Goal: Obtain resource: Download file/media

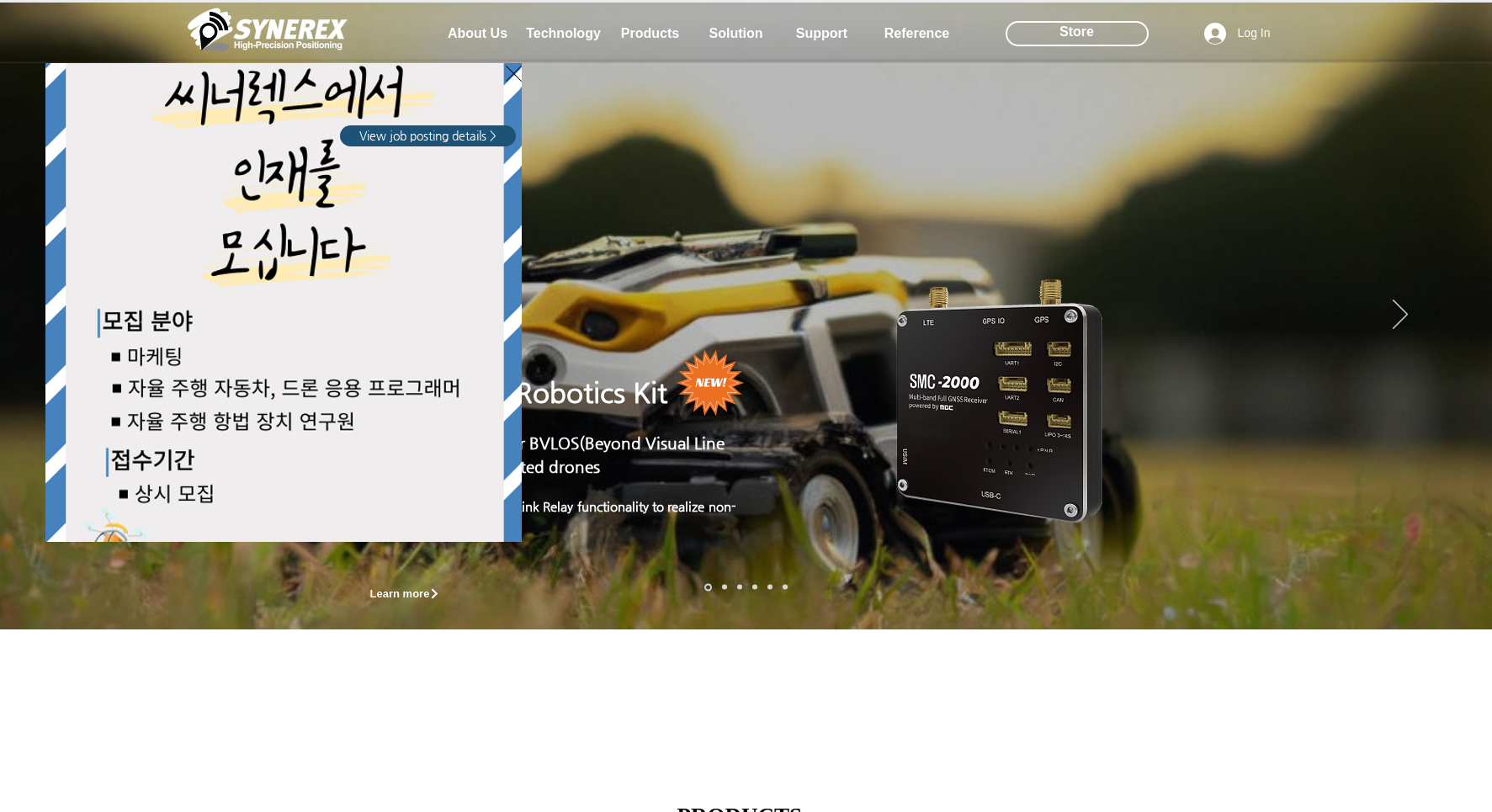
click at [547, 34] on div "LimX Dinamics" at bounding box center [746, 406] width 1492 height 812
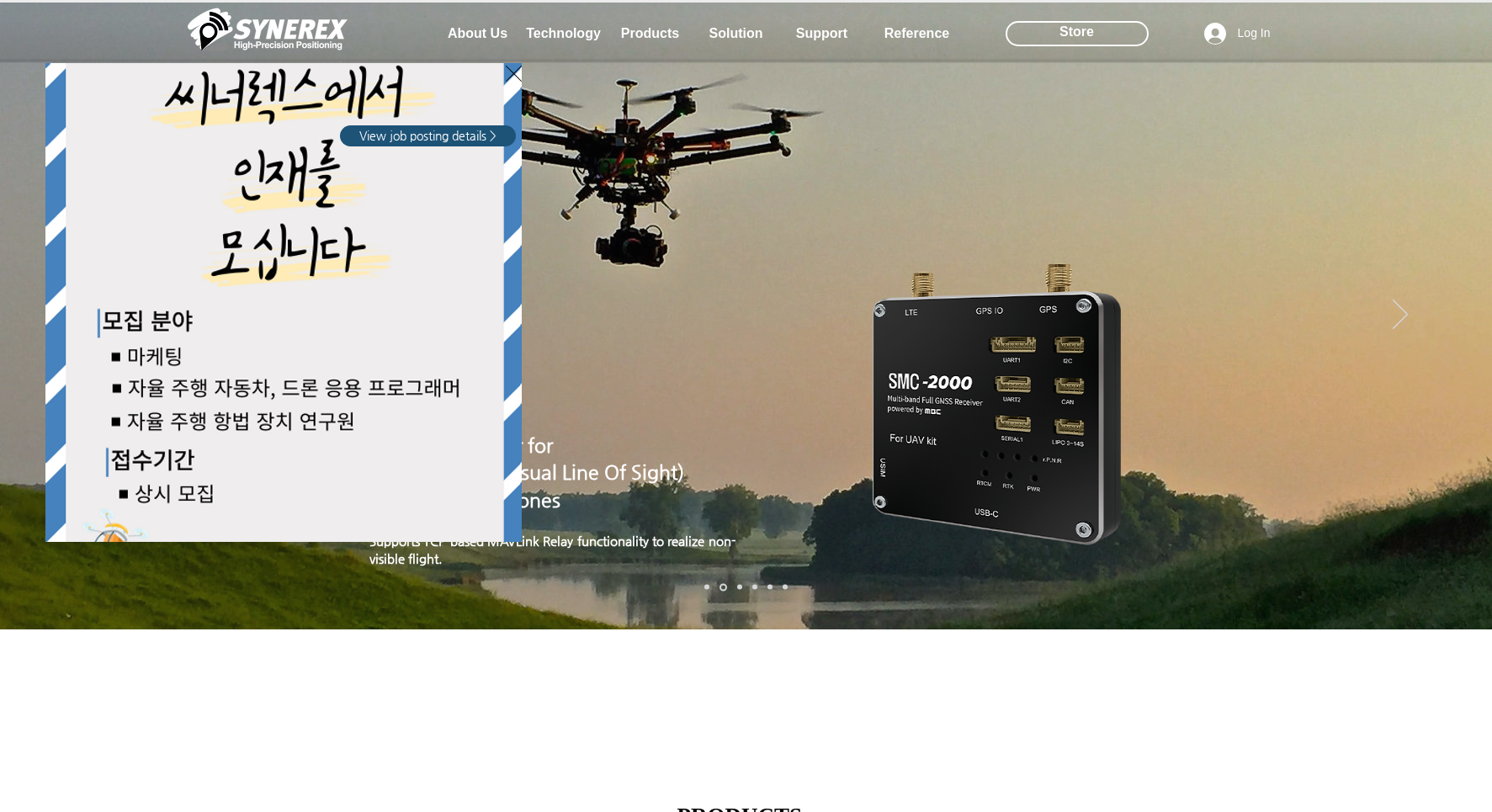
click at [1382, 306] on div "LimX Dinamics" at bounding box center [746, 406] width 1492 height 812
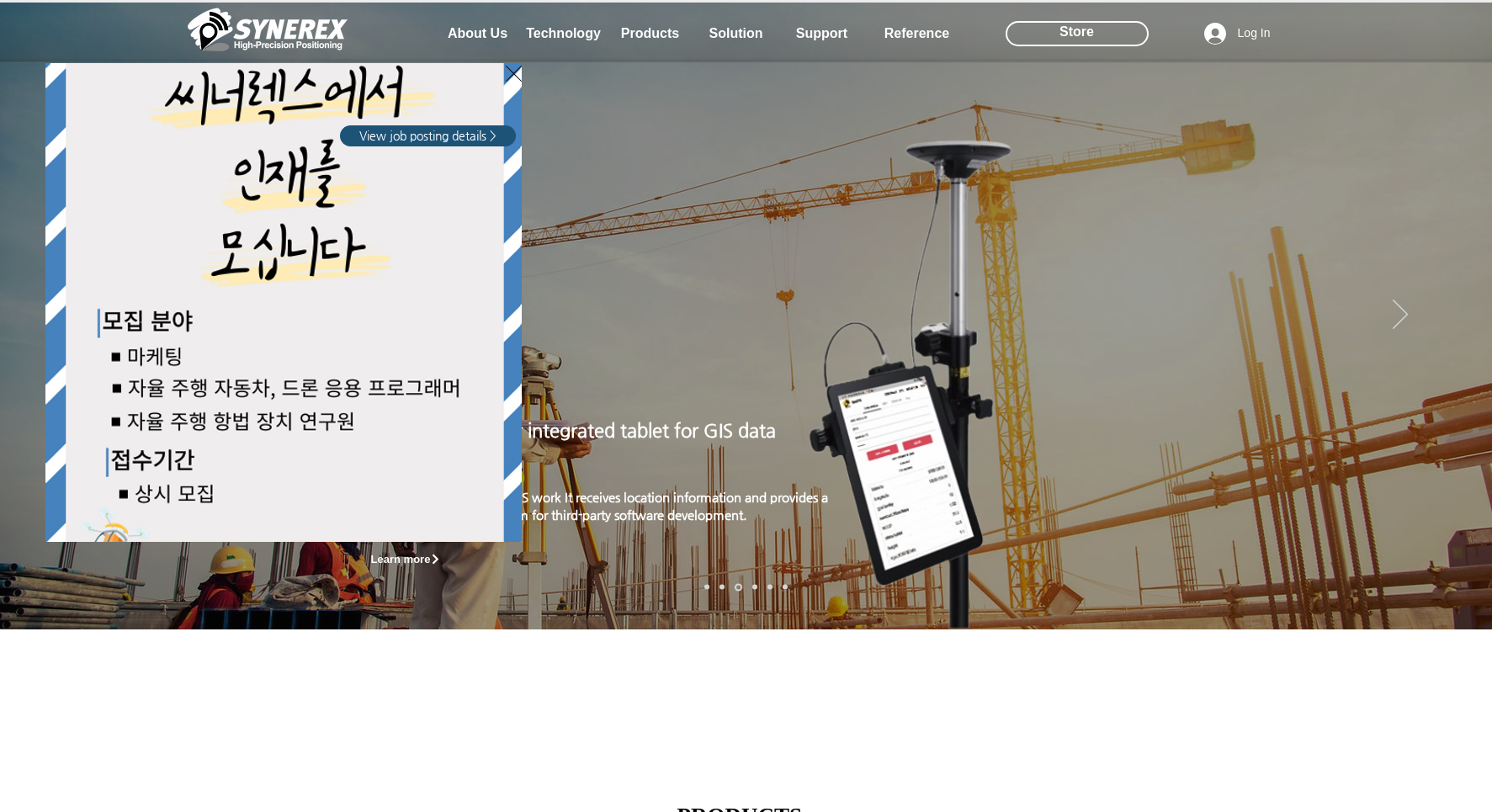
click at [562, 40] on div "LimX Dinamics" at bounding box center [746, 406] width 1492 height 812
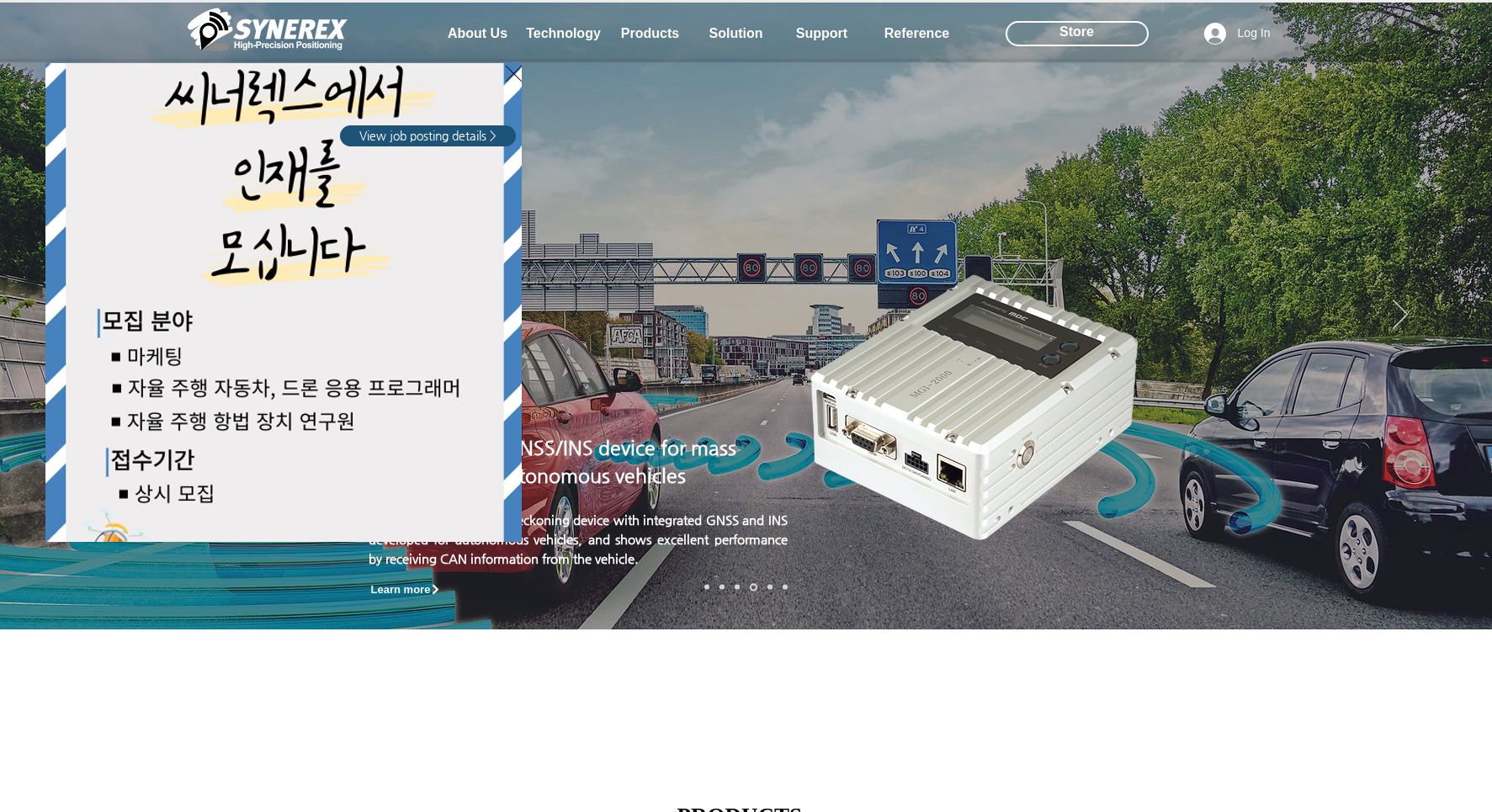
click at [640, 32] on div "LimX Dinamics" at bounding box center [746, 406] width 1492 height 812
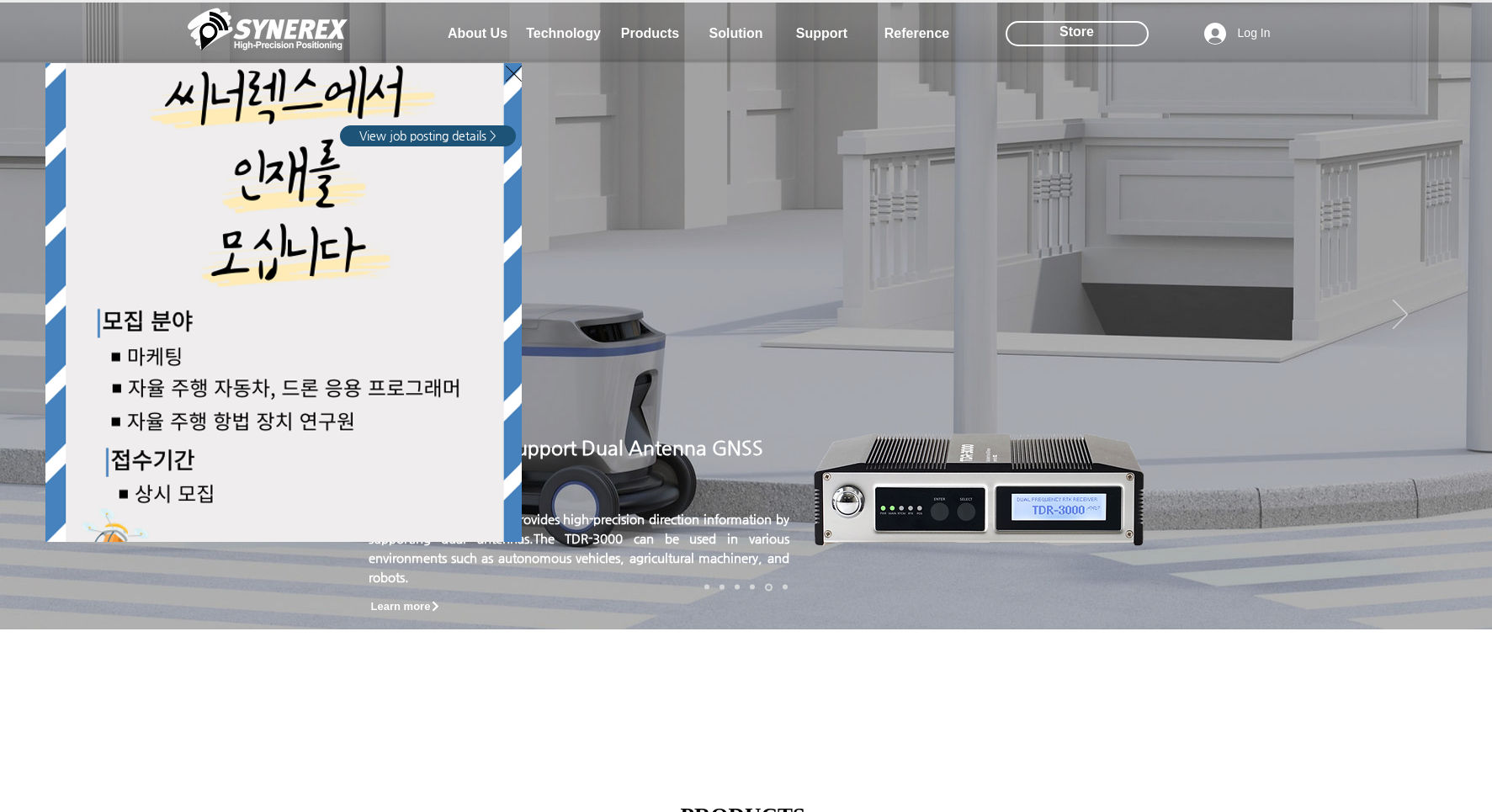
click at [799, 680] on div "LimX Dinamics" at bounding box center [746, 406] width 1492 height 812
click at [641, 39] on div "LimX Dinamics" at bounding box center [746, 406] width 1492 height 812
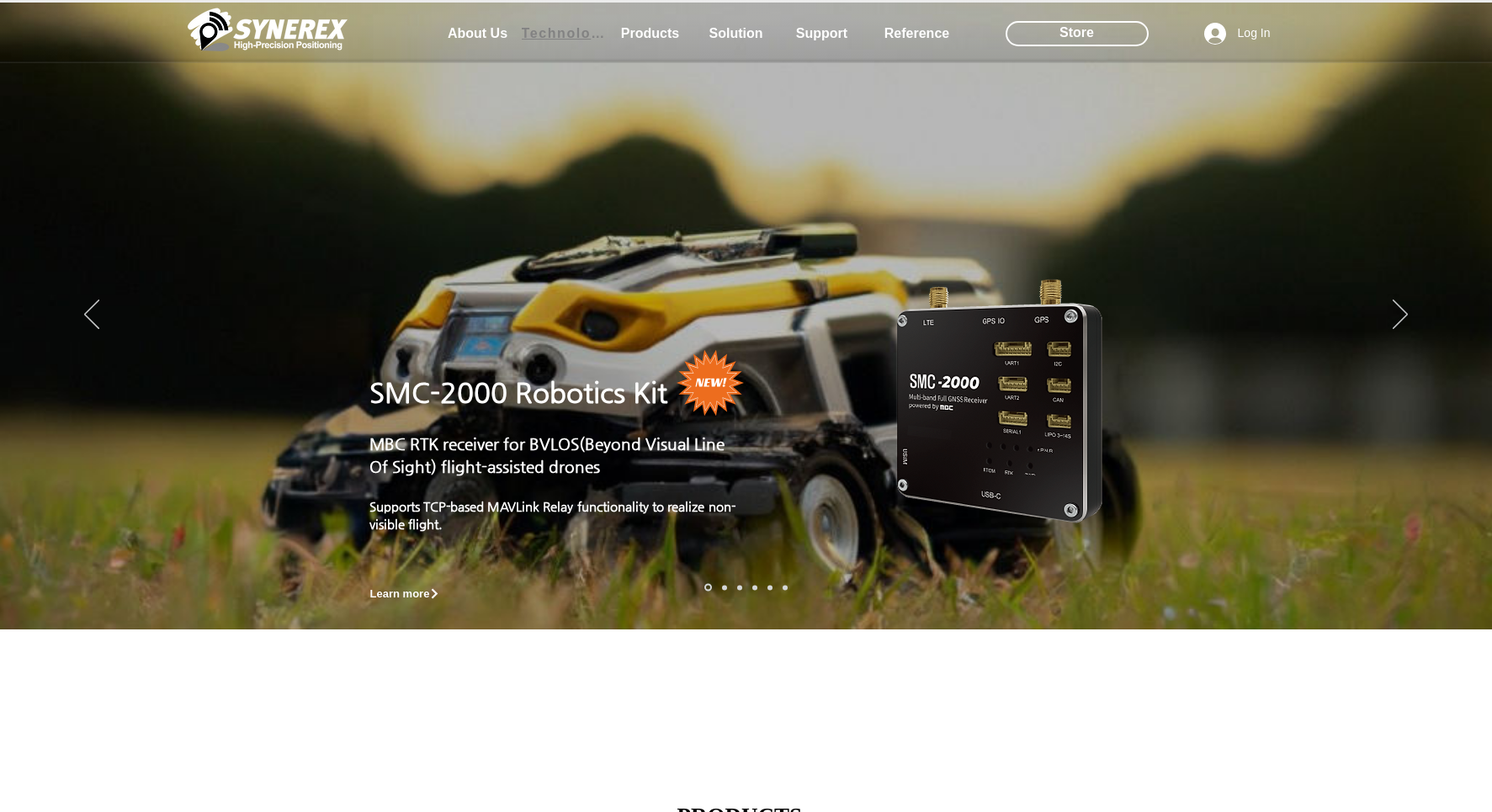
click at [564, 32] on span "Technology" at bounding box center [563, 33] width 84 height 15
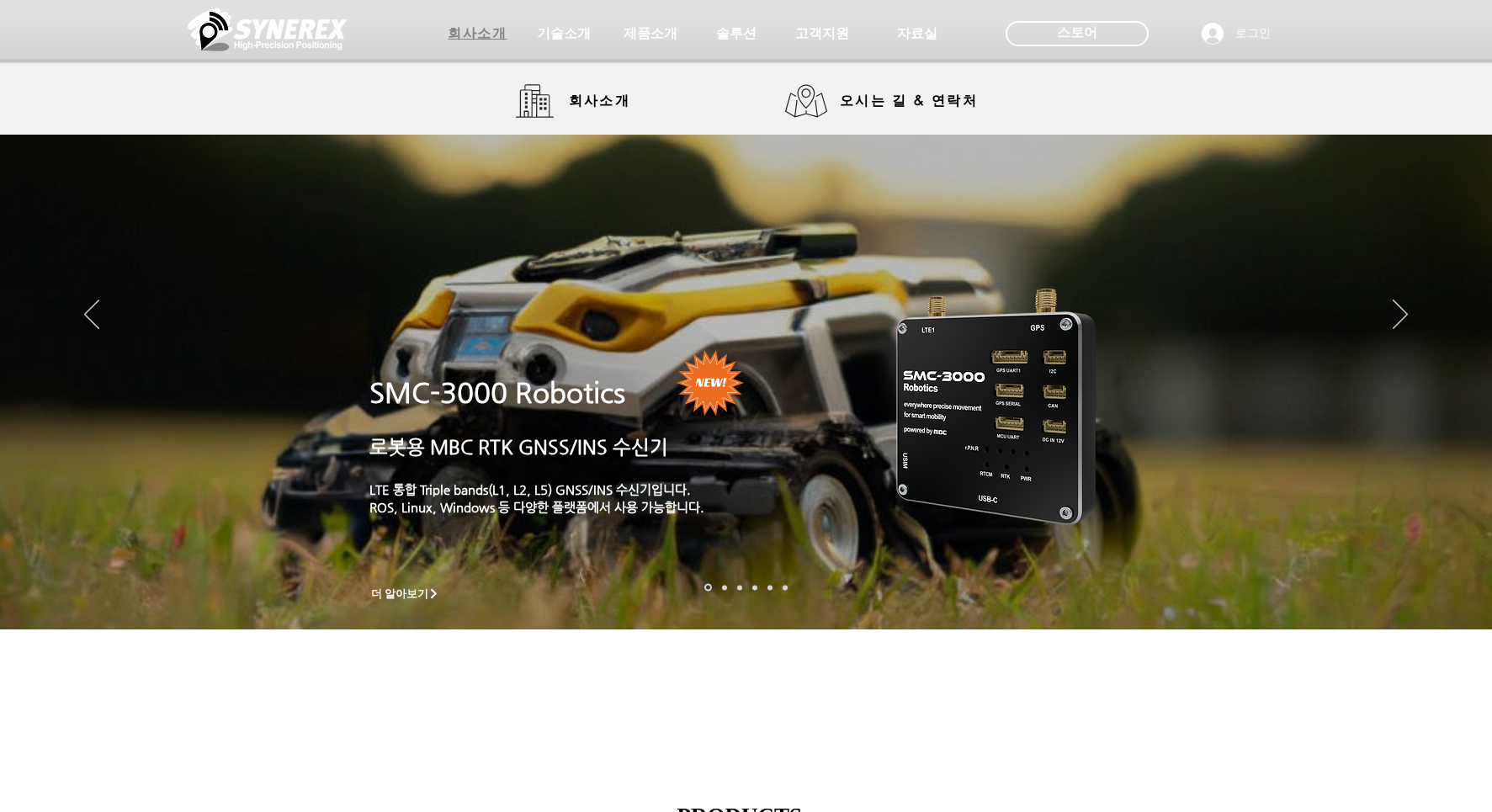
click at [495, 34] on span "회사소개" at bounding box center [477, 34] width 59 height 18
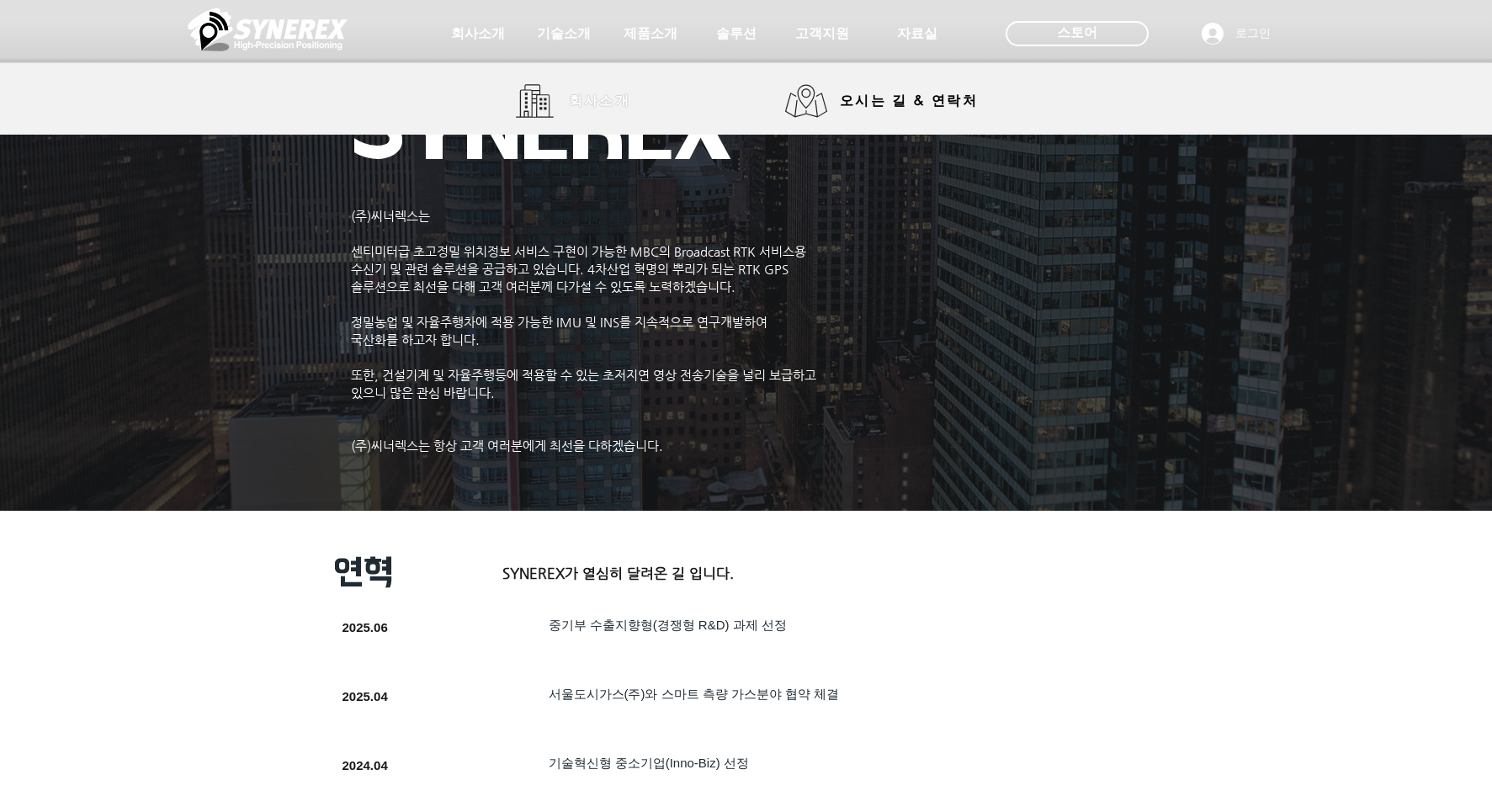
click at [568, 105] on span "회사소개" at bounding box center [600, 101] width 84 height 33
click at [859, 105] on link "활용 분야" at bounding box center [901, 105] width 152 height 33
click at [568, 30] on span "기술소개" at bounding box center [562, 34] width 59 height 18
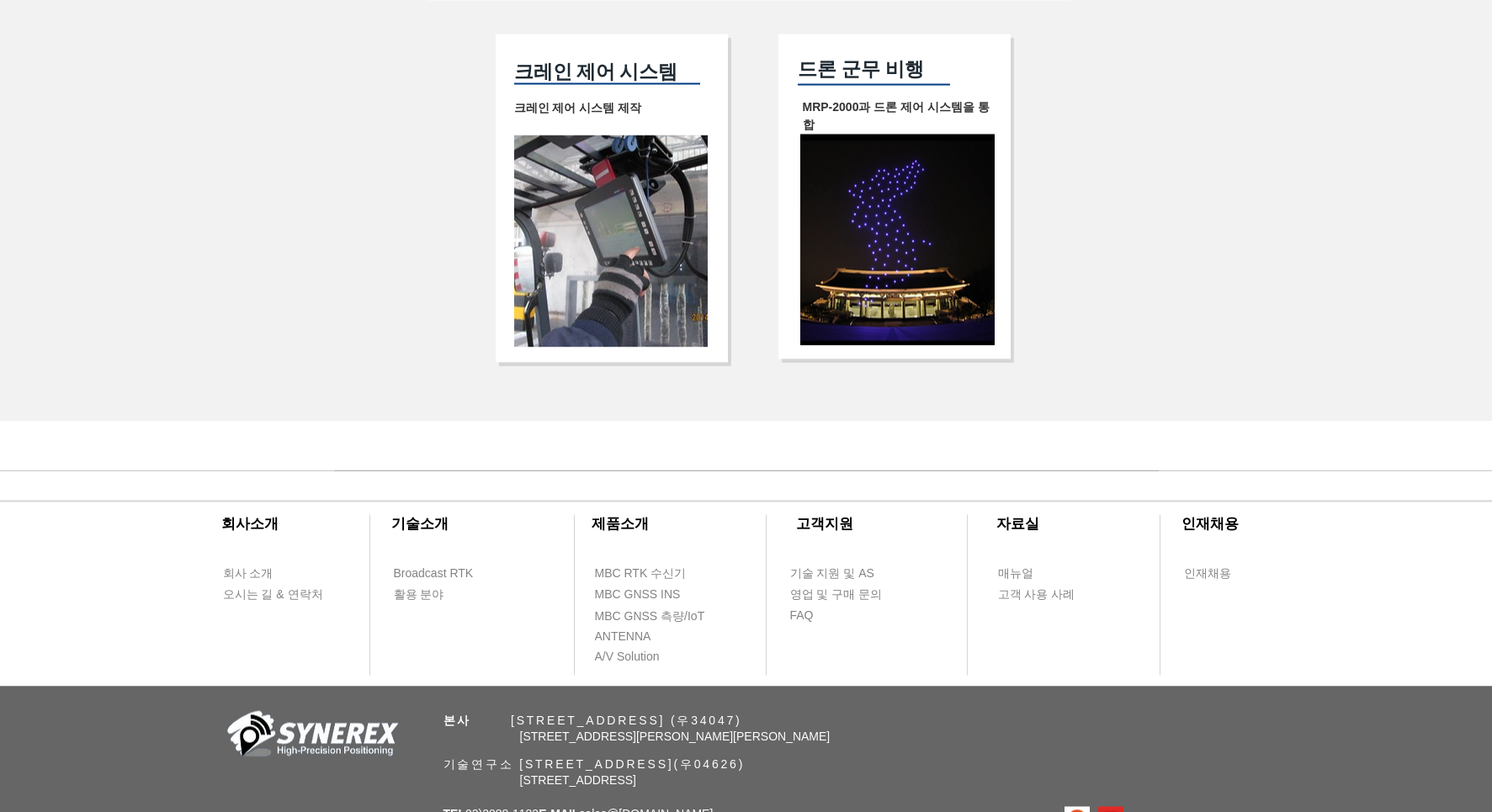
scroll to position [3557, 0]
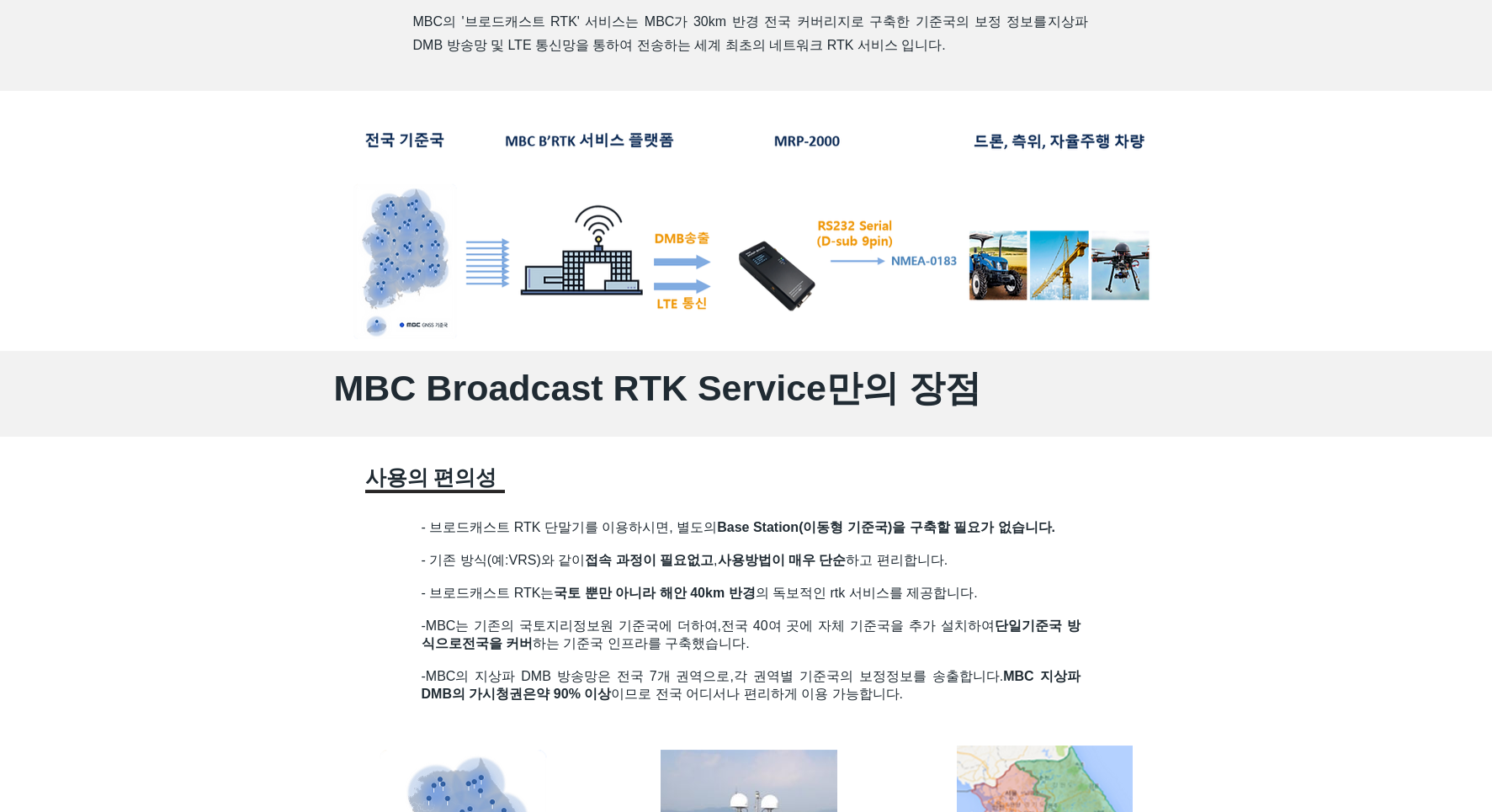
scroll to position [0, 0]
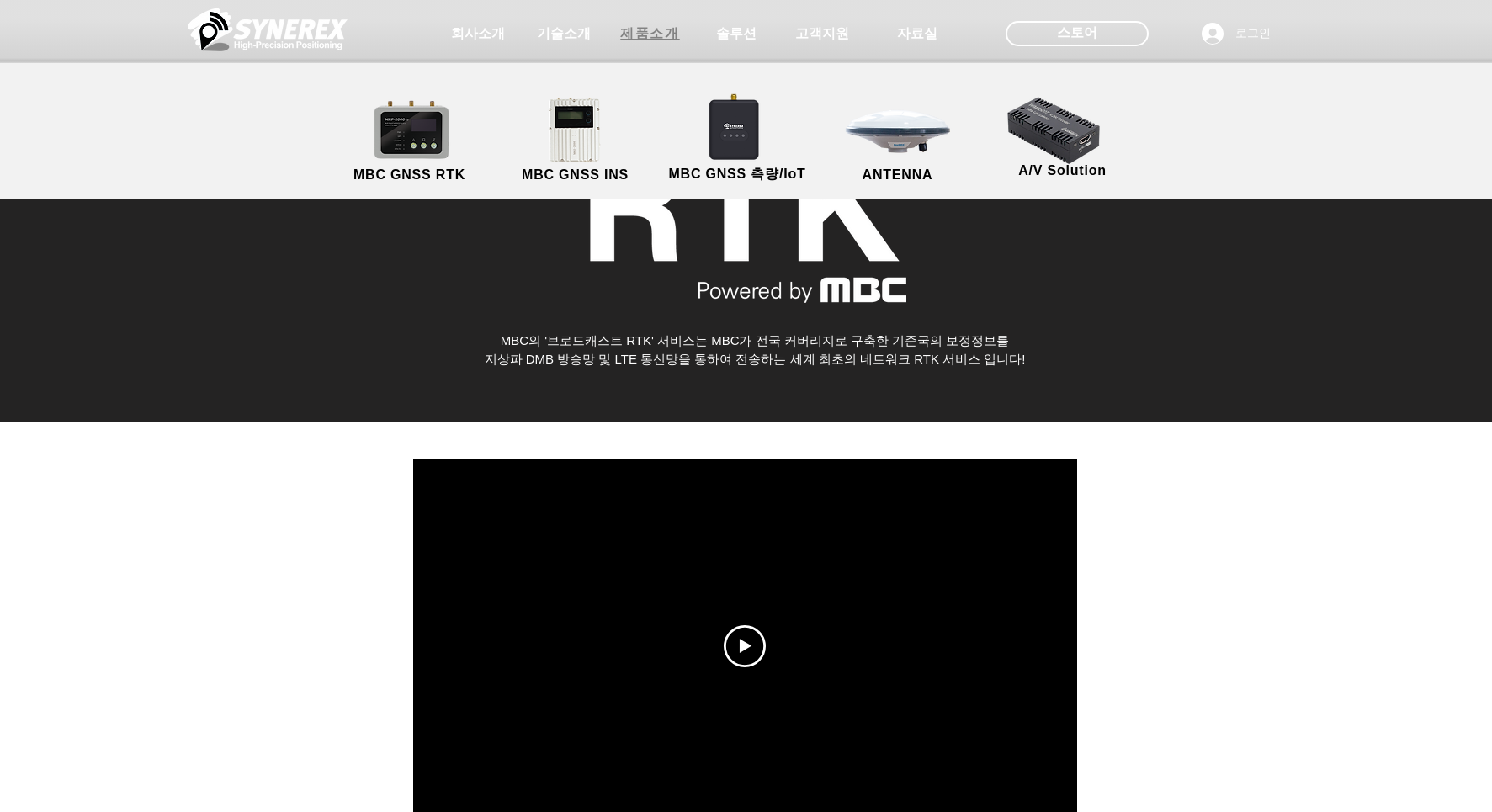
click at [649, 31] on span "제품소개" at bounding box center [649, 34] width 59 height 18
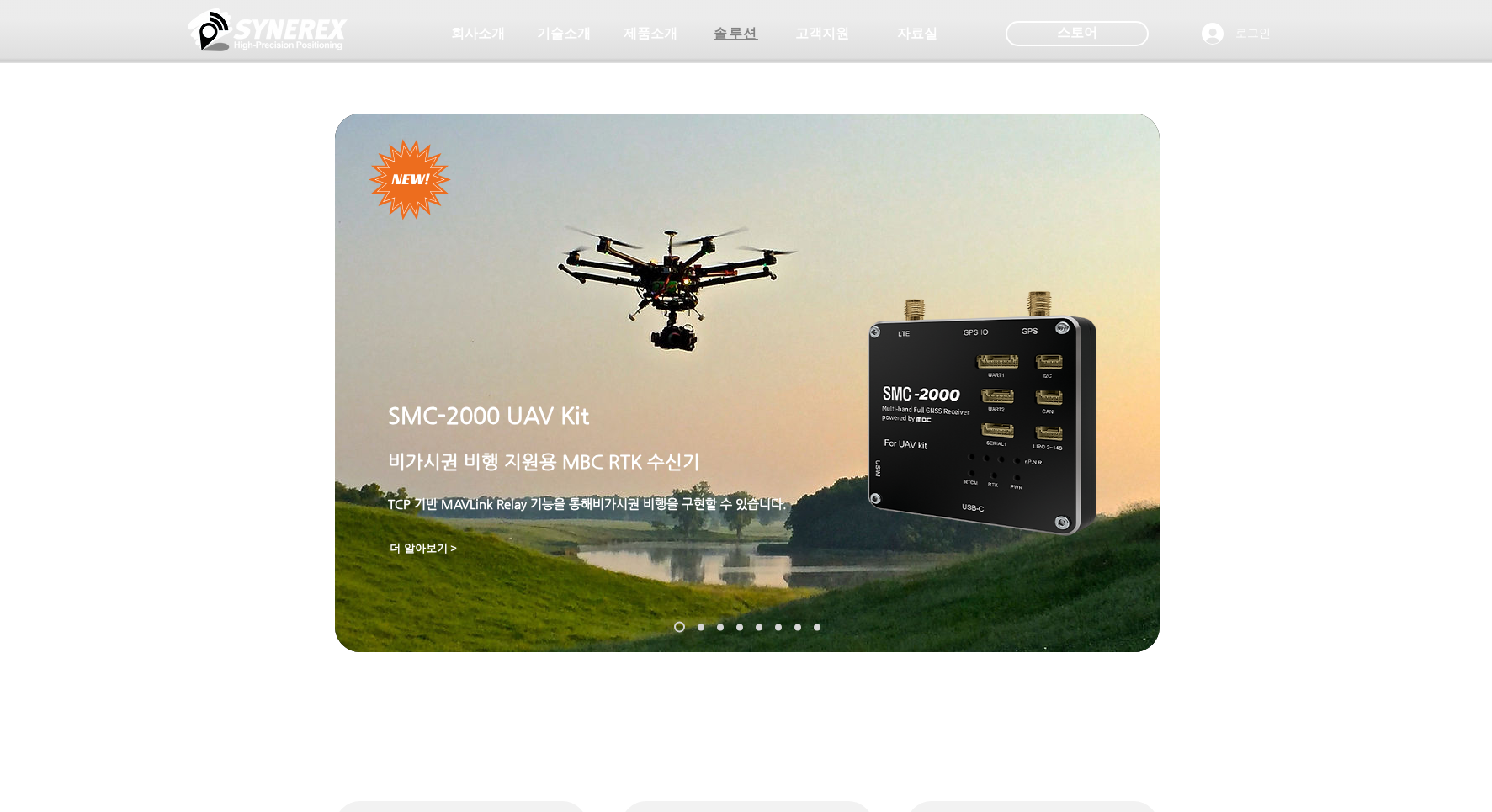
click at [723, 43] on span "솔루션" at bounding box center [736, 33] width 84 height 33
click at [730, 35] on span "솔루션" at bounding box center [735, 34] width 45 height 18
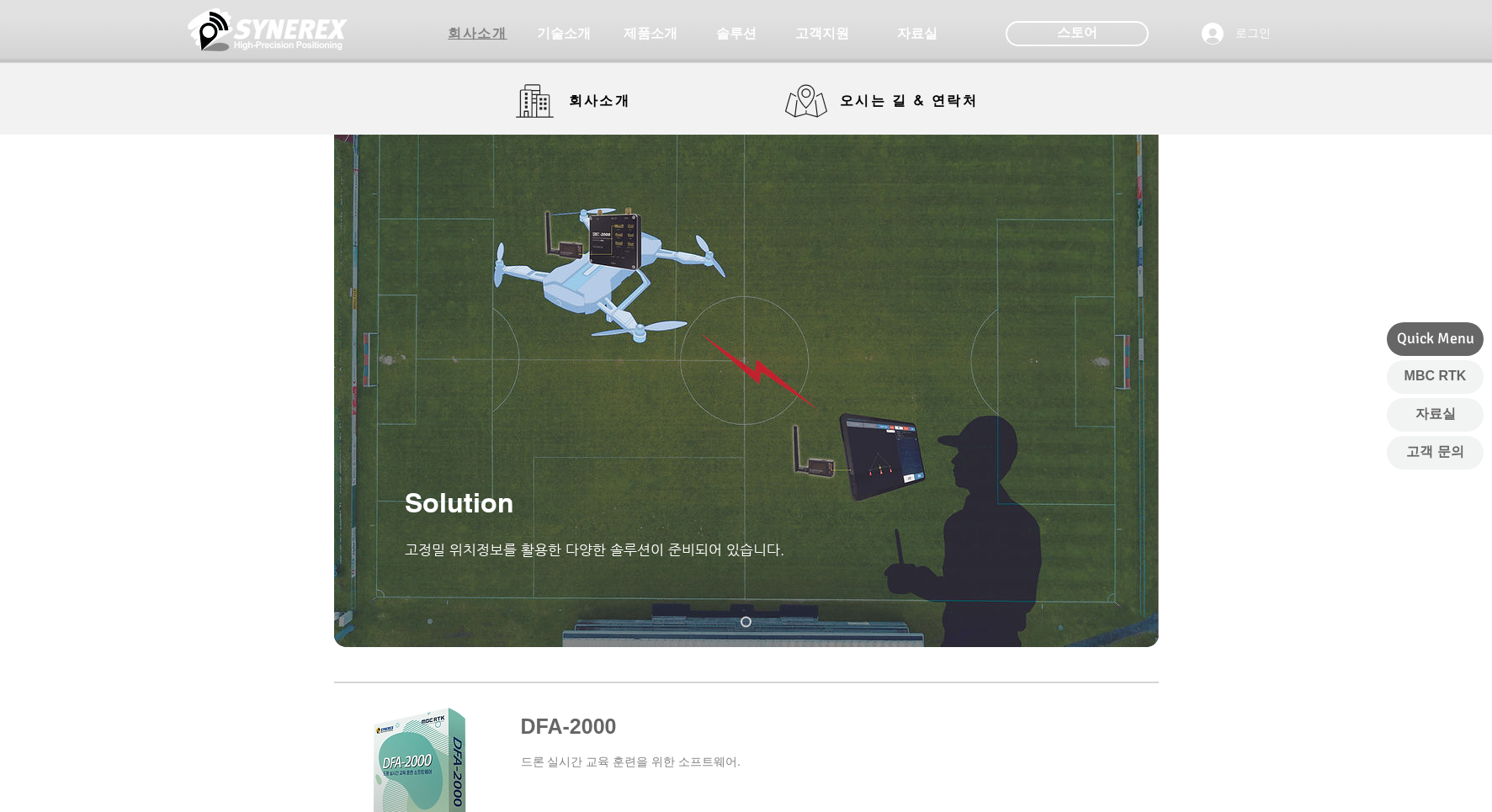
click at [484, 40] on span "회사소개" at bounding box center [477, 34] width 59 height 18
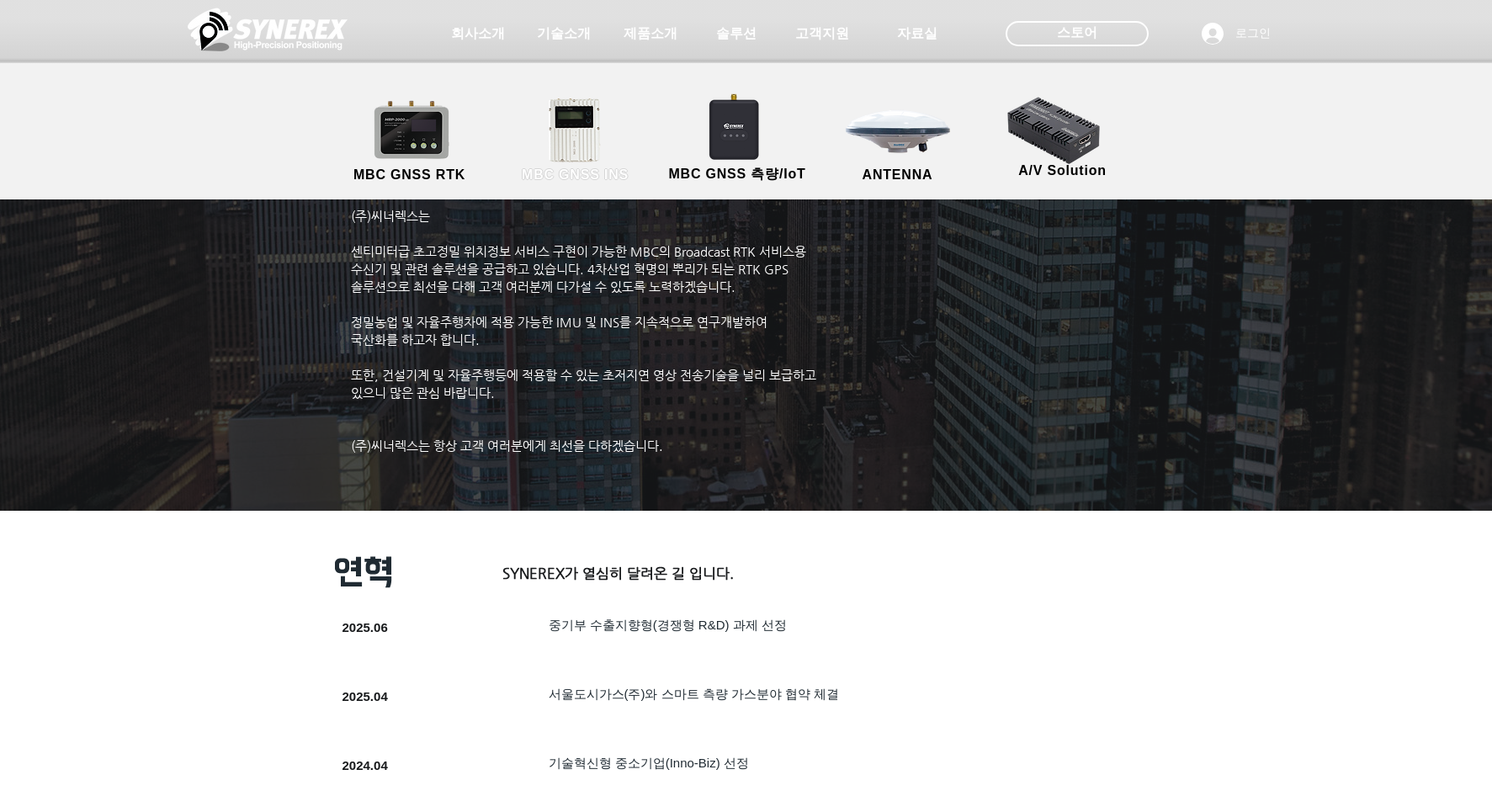
click at [583, 132] on link "MBC GNSS INS" at bounding box center [575, 140] width 152 height 88
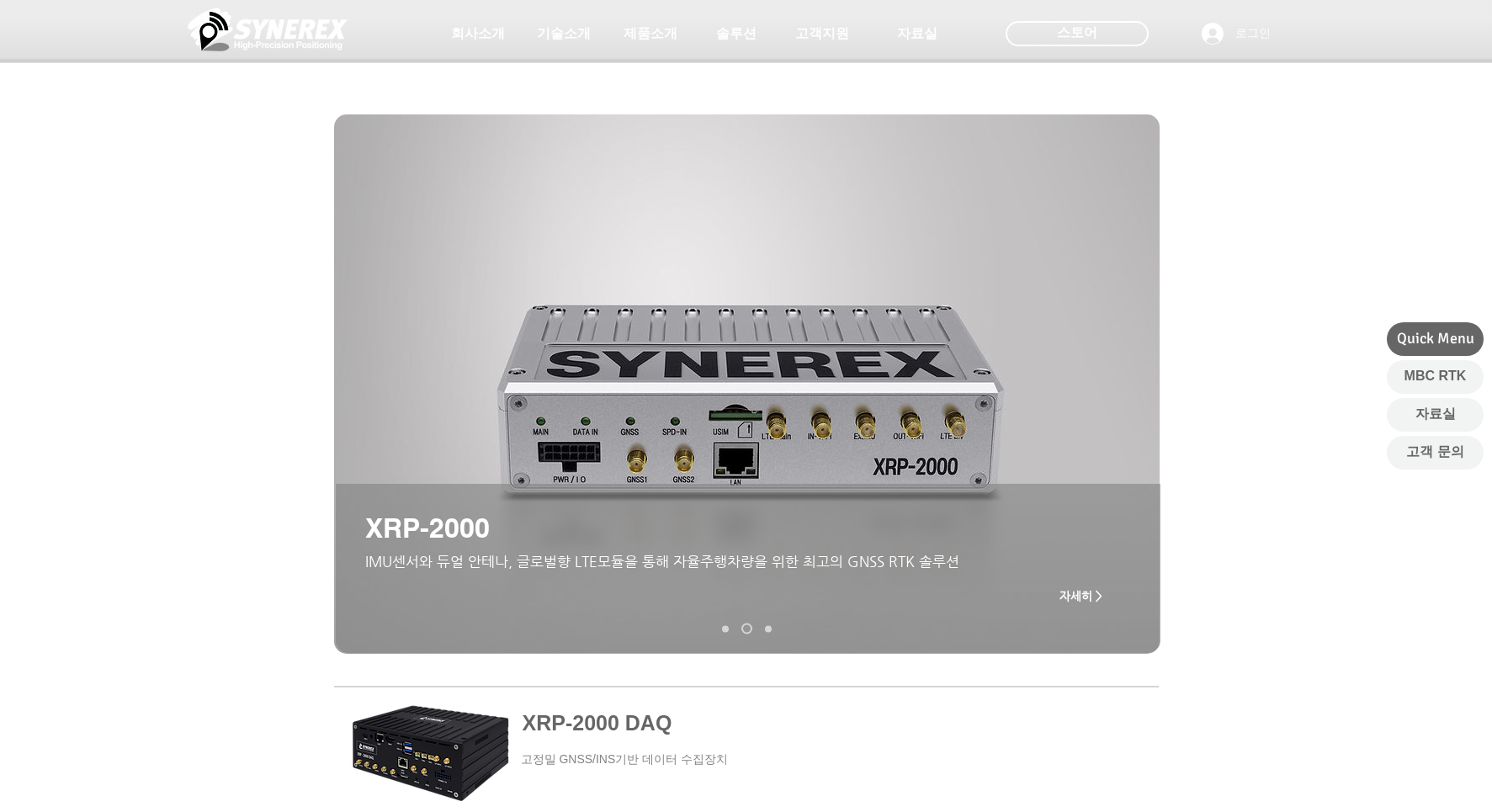
click at [436, 739] on span at bounding box center [746, 766] width 824 height 152
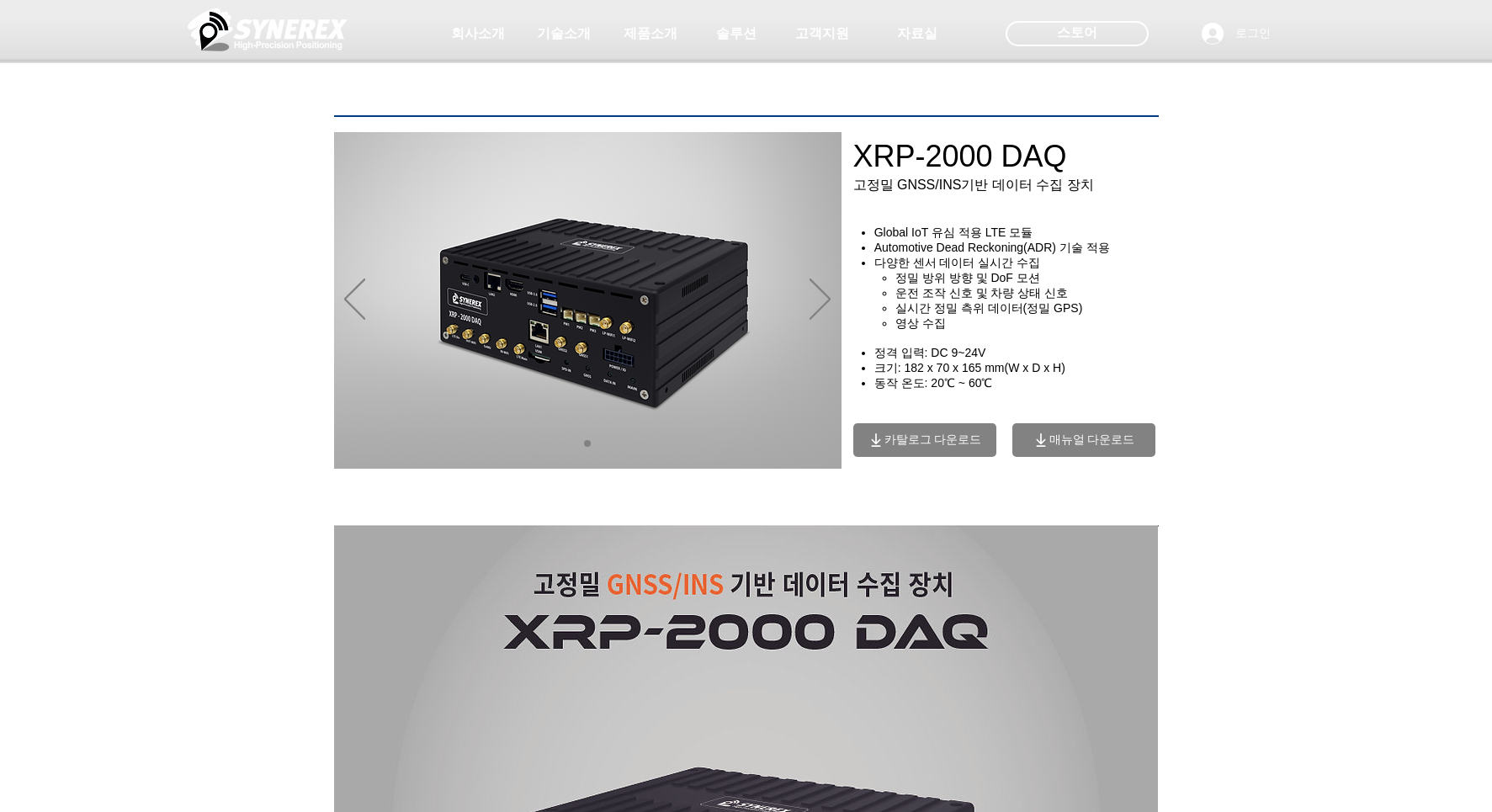
click at [924, 441] on span "카탈로그 다운로드" at bounding box center [932, 440] width 97 height 15
click at [333, 321] on div "main content" at bounding box center [746, 387] width 1492 height 260
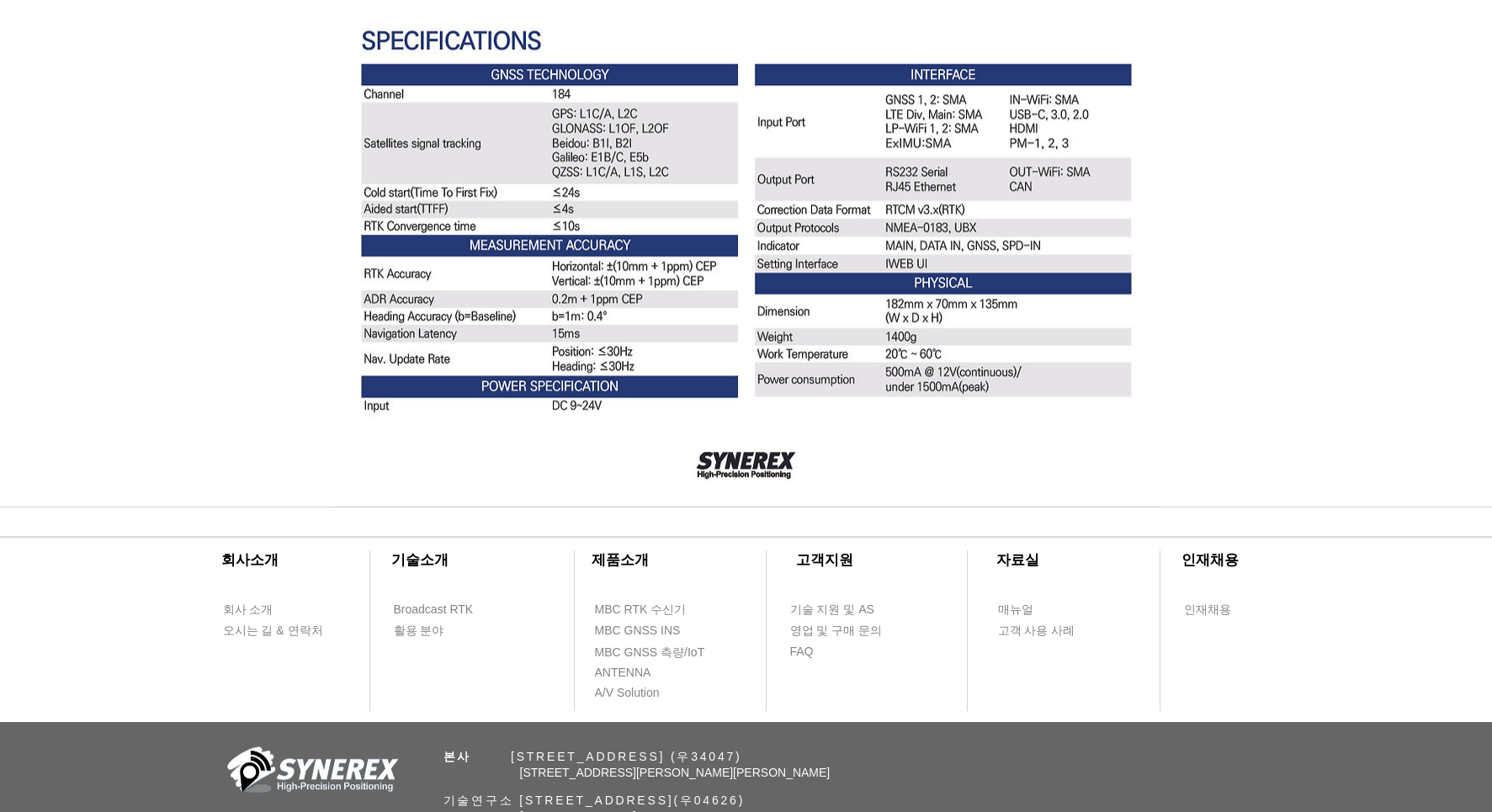
scroll to position [3315, 0]
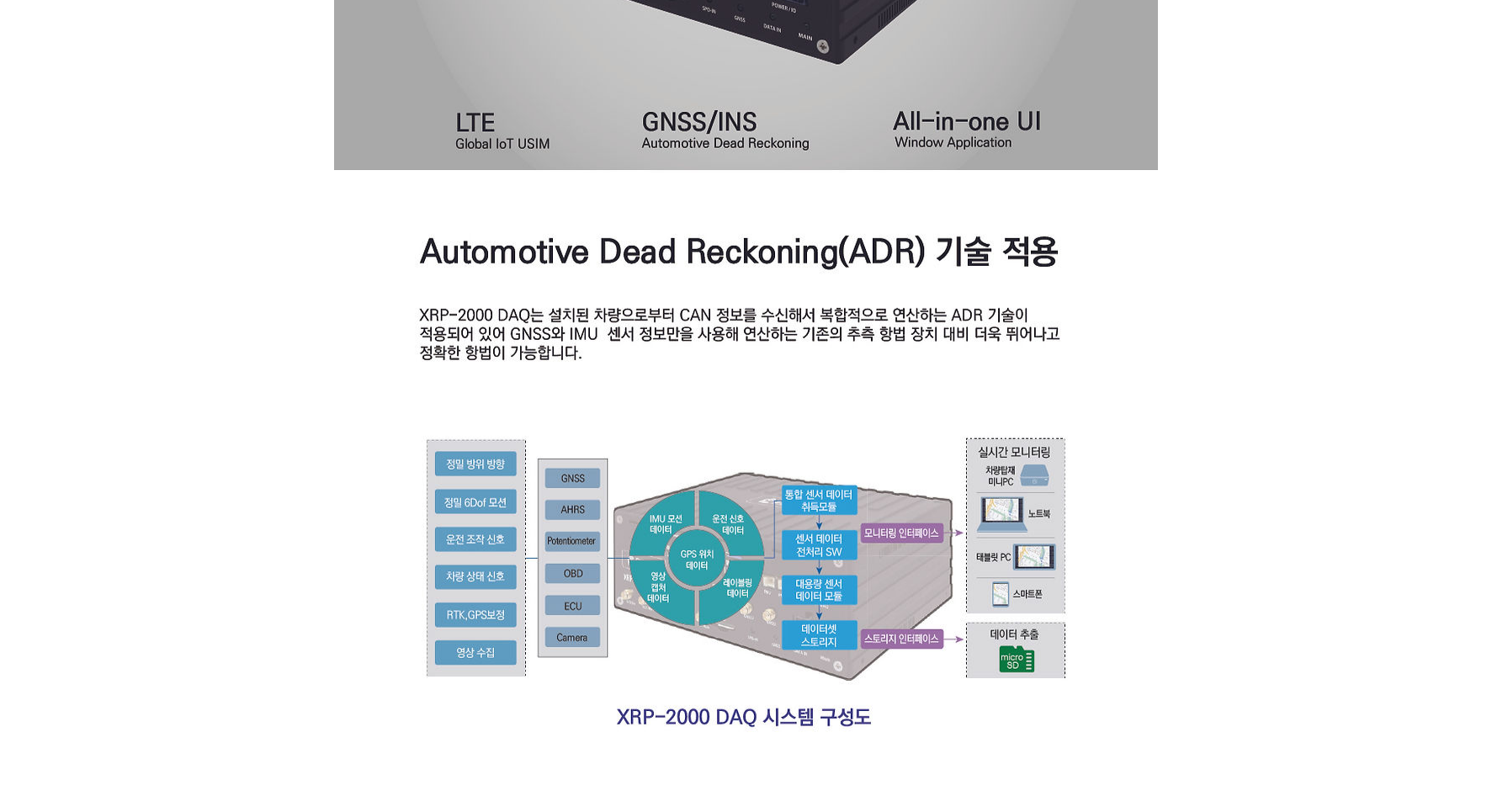
scroll to position [0, 0]
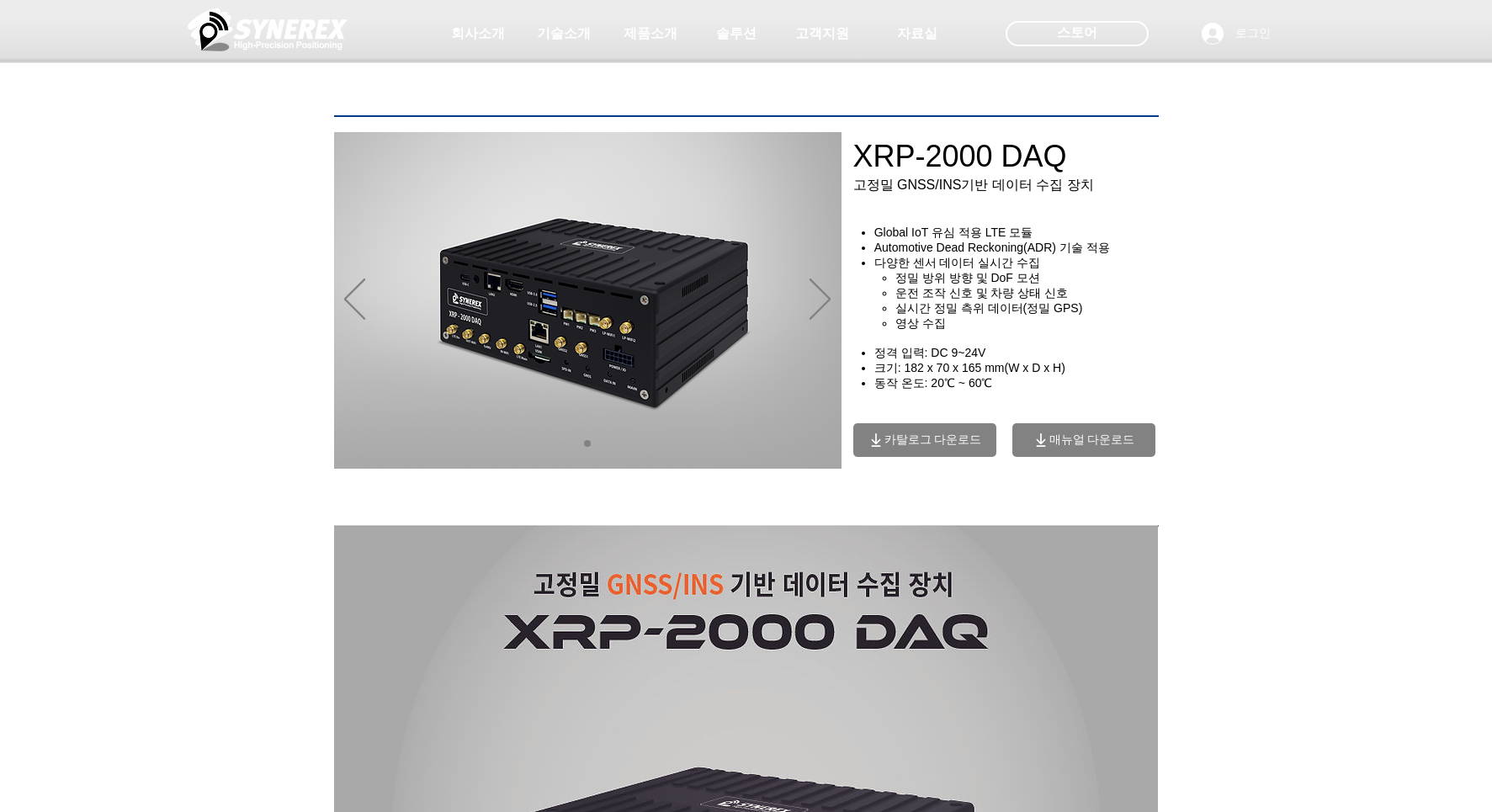
click at [1086, 454] on span "매뉴얼 다운로드" at bounding box center [1083, 440] width 143 height 33
click at [1081, 440] on span "매뉴얼 다운로드" at bounding box center [1092, 440] width 86 height 15
click at [1044, 448] on icon "매뉴얼 다운로드" at bounding box center [1040, 440] width 17 height 17
